Goal: Information Seeking & Learning: Understand process/instructions

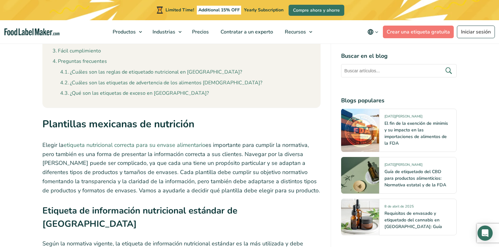
scroll to position [664, 0]
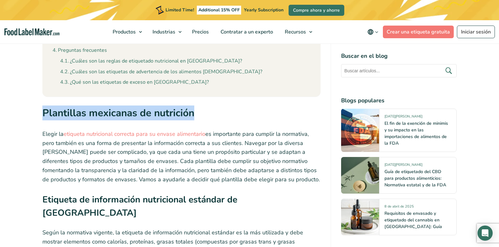
drag, startPoint x: 43, startPoint y: 103, endPoint x: 207, endPoint y: 104, distance: 164.5
click at [207, 106] on h2 "Plantillas mexicanas de nutrición" at bounding box center [181, 115] width 278 height 19
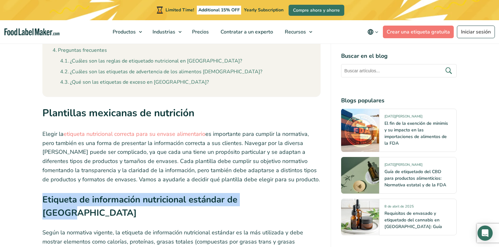
drag, startPoint x: 43, startPoint y: 190, endPoint x: 267, endPoint y: 192, distance: 224.3
click at [237, 194] on strong "Etiqueta de información nutricional estándar de [GEOGRAPHIC_DATA]" at bounding box center [139, 206] width 195 height 25
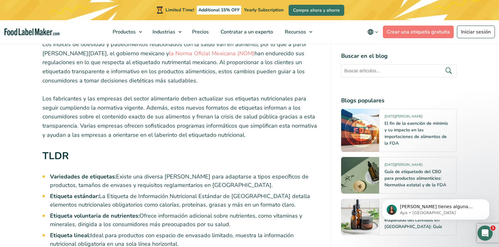
scroll to position [0, 0]
click at [86, 98] on p "Los fabricantes y las empresas del sector alimentario deben actualizar sus etiq…" at bounding box center [181, 117] width 278 height 46
click at [87, 98] on p "Los fabricantes y las empresas del sector alimentario deben actualizar sus etiq…" at bounding box center [181, 117] width 278 height 46
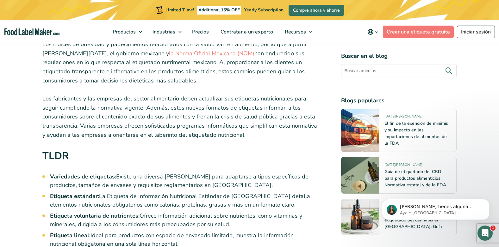
click at [87, 99] on p "Los fabricantes y las empresas del sector alimentario deben actualizar sus etiq…" at bounding box center [181, 117] width 278 height 46
click at [86, 99] on p "Los fabricantes y las empresas del sector alimentario deben actualizar sus etiq…" at bounding box center [181, 117] width 278 height 46
click at [86, 98] on p "Los fabricantes y las empresas del sector alimentario deben actualizar sus etiq…" at bounding box center [181, 117] width 278 height 46
click at [85, 98] on p "Los fabricantes y las empresas del sector alimentario deben actualizar sus etiq…" at bounding box center [181, 117] width 278 height 46
click at [85, 99] on p "Los fabricantes y las empresas del sector alimentario deben actualizar sus etiq…" at bounding box center [181, 117] width 278 height 46
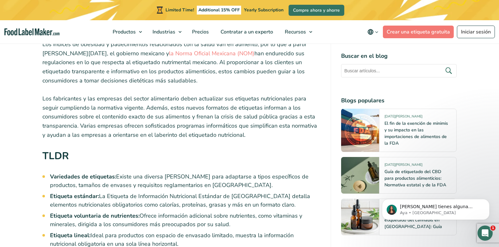
click at [86, 98] on p "Los fabricantes y las empresas del sector alimentario deben actualizar sus etiq…" at bounding box center [181, 117] width 278 height 46
